Goal: Task Accomplishment & Management: Complete application form

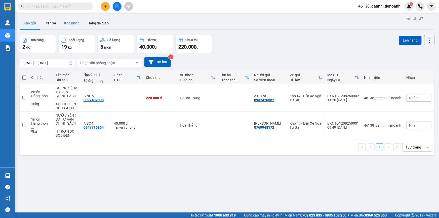
click at [72, 22] on button "Kho nhận" at bounding box center [71, 23] width 23 height 12
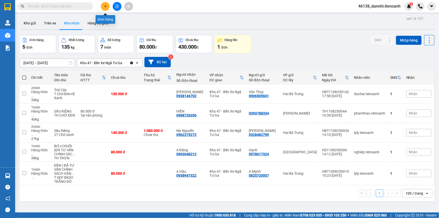
click at [106, 6] on icon "plus" at bounding box center [106, 7] width 4 height 4
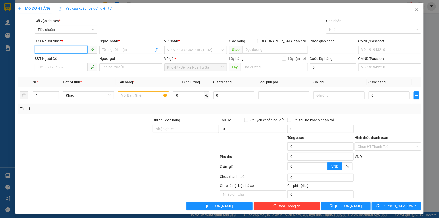
click at [69, 53] on input "SĐT Người Nhận *" at bounding box center [61, 50] width 53 height 8
paste input "0328482799"
click at [68, 47] on input "0328482799" at bounding box center [61, 50] width 53 height 8
type input "0328482799"
click at [110, 55] on div "Người nhận * Tên người nhận" at bounding box center [130, 47] width 63 height 18
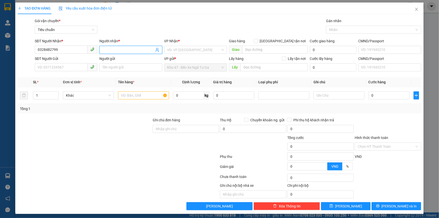
click at [110, 52] on input "Người nhận *" at bounding box center [128, 50] width 52 height 6
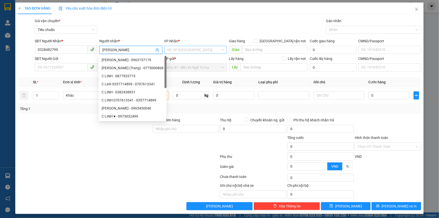
type input "[PERSON_NAME]"
click at [182, 48] on input "search" at bounding box center [193, 50] width 53 height 8
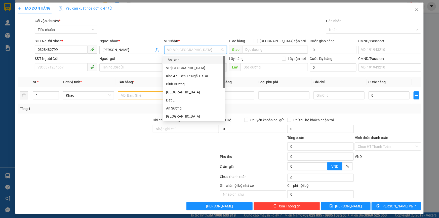
scroll to position [40, 0]
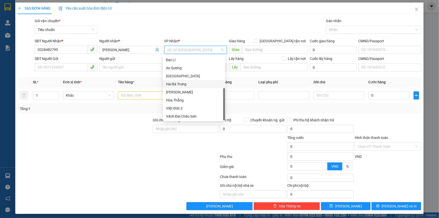
click at [187, 83] on div "Hai Bà Trưng" at bounding box center [194, 84] width 56 height 6
click at [50, 71] on span at bounding box center [66, 67] width 63 height 8
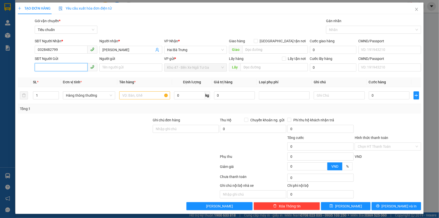
click at [50, 67] on input "SĐT Người Gửi" at bounding box center [61, 67] width 53 height 8
paste input "0962279272"
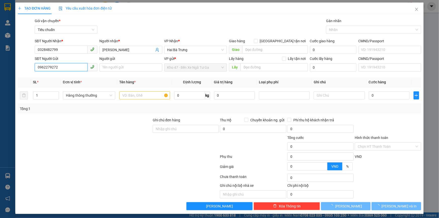
type input "0962279272"
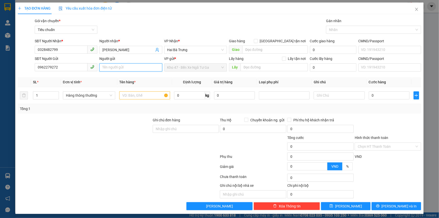
click at [105, 68] on input "Người gửi" at bounding box center [130, 67] width 63 height 8
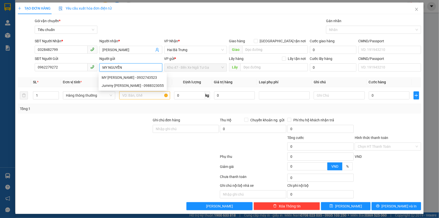
type input "MY NGUYỄN"
click at [99, 93] on span "Hàng thông thường" at bounding box center [89, 96] width 46 height 8
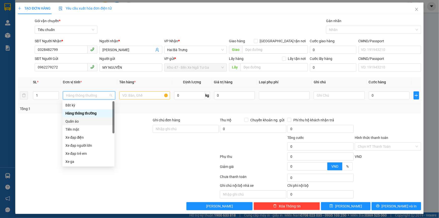
click at [77, 127] on div "Tiền mặt" at bounding box center [88, 130] width 46 height 6
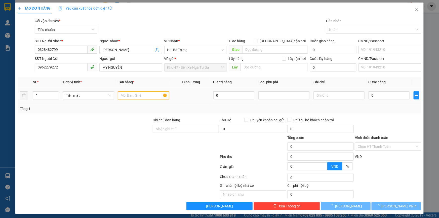
click at [124, 96] on input "text" at bounding box center [143, 95] width 51 height 8
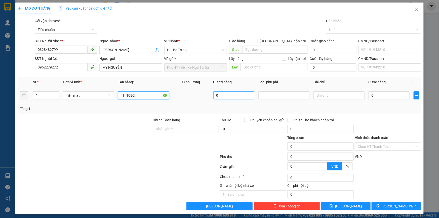
type input "TH 1080k"
click at [230, 96] on input "0" at bounding box center [233, 95] width 41 height 8
type input "1.080.000"
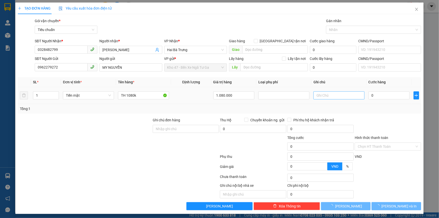
drag, startPoint x: 243, startPoint y: 110, endPoint x: 311, endPoint y: 95, distance: 69.7
click at [244, 110] on div "Tổng: 1" at bounding box center [219, 109] width 399 height 6
type input "20.000"
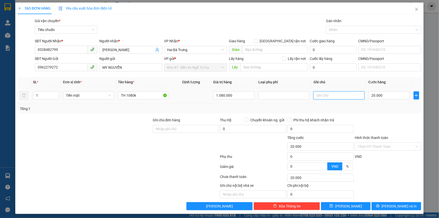
click at [315, 96] on input "text" at bounding box center [338, 95] width 51 height 8
type input "Nhi Ck C Sa"
click at [410, 119] on div at bounding box center [387, 126] width 67 height 18
click at [393, 207] on span "[PERSON_NAME] và In" at bounding box center [399, 206] width 35 height 6
